Goal: Navigation & Orientation: Go to known website

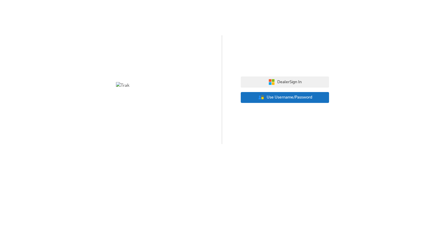
click at [279, 95] on span "Use Username/Password" at bounding box center [290, 97] width 46 height 7
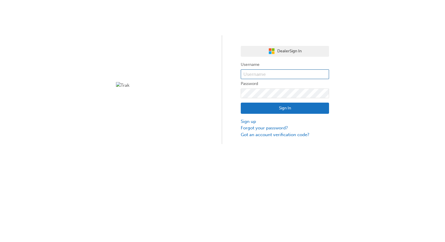
click at [254, 76] on input "text" at bounding box center [285, 75] width 88 height 10
type input "bf.rocio.jabardo"
click at [288, 107] on button "Sign In" at bounding box center [285, 108] width 88 height 11
